Goal: Transaction & Acquisition: Purchase product/service

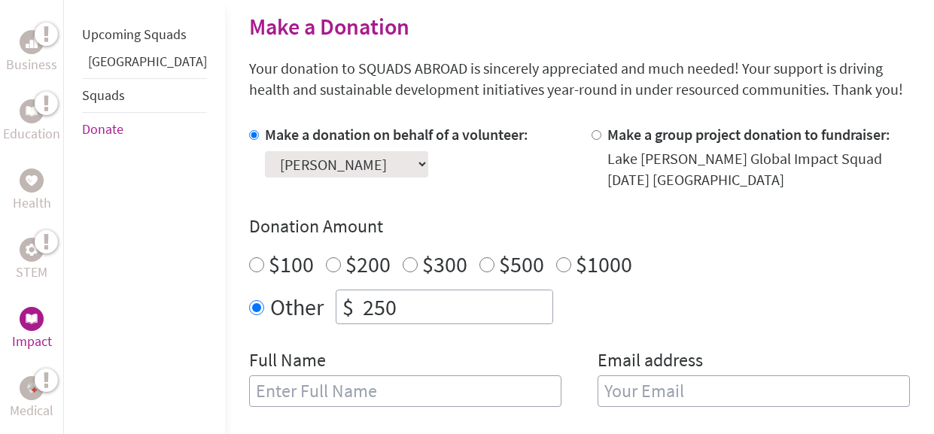
scroll to position [380, 0]
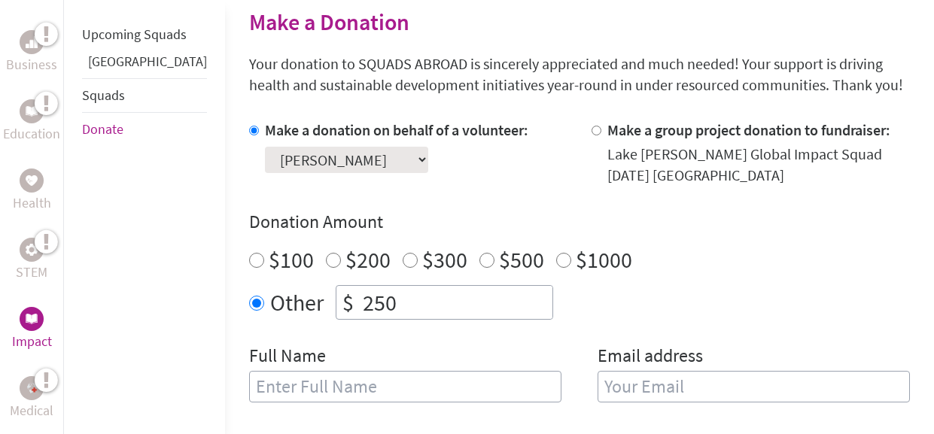
scroll to position [381, 0]
click at [327, 156] on select "Select a volunteer... [PERSON_NAME] [PERSON_NAME] [PERSON_NAME]" at bounding box center [346, 160] width 163 height 26
click at [320, 164] on select "Select a volunteer... [PERSON_NAME] [PERSON_NAME] [PERSON_NAME]" at bounding box center [346, 161] width 163 height 26
